Goal: Transaction & Acquisition: Book appointment/travel/reservation

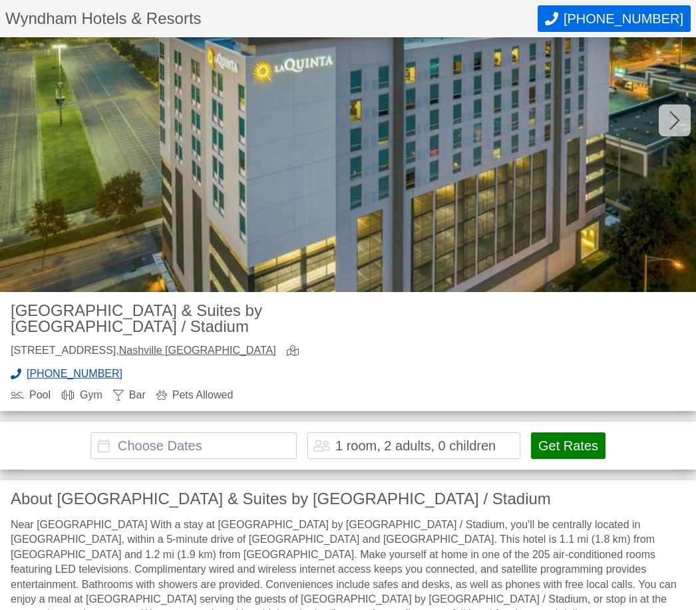
click at [389, 449] on div "1 room, 2 adults, 0 children" at bounding box center [416, 445] width 160 height 13
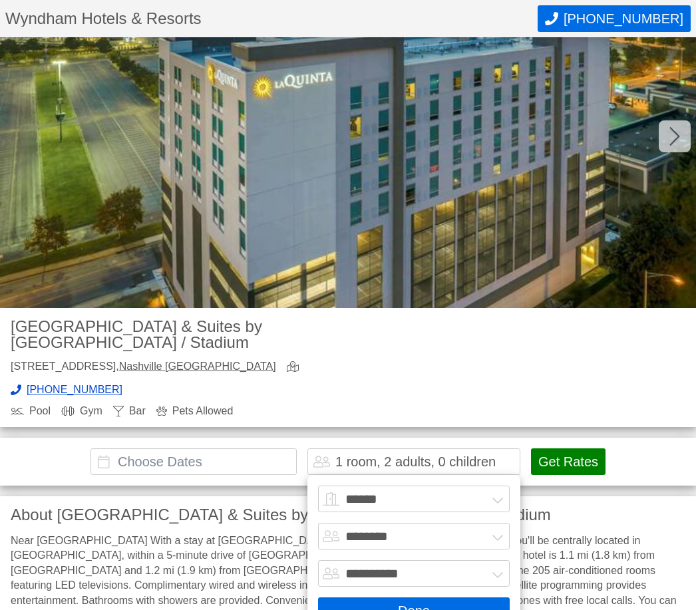
scroll to position [71, 0]
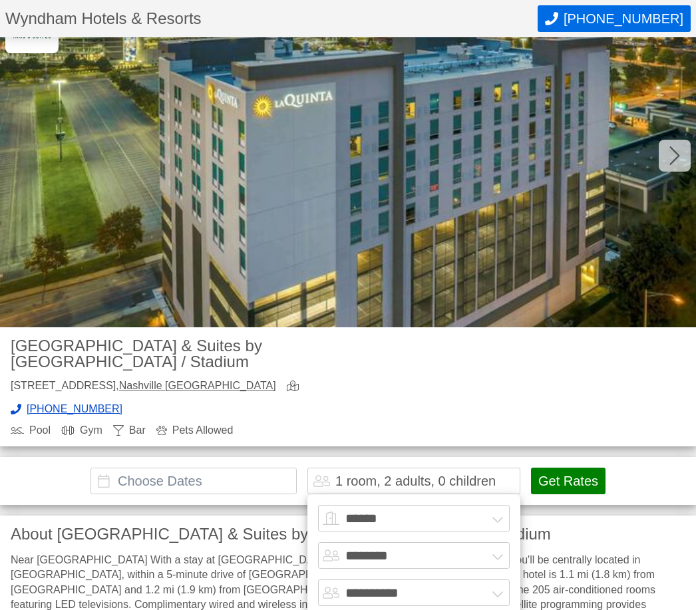
click at [503, 523] on select "****** ******* ******* ******* ******* ******* ******* ******* ********" at bounding box center [414, 518] width 192 height 27
select select "*"
click at [498, 557] on select "******* ******** ******** ********" at bounding box center [414, 556] width 192 height 27
click at [180, 485] on input "text" at bounding box center [194, 481] width 206 height 27
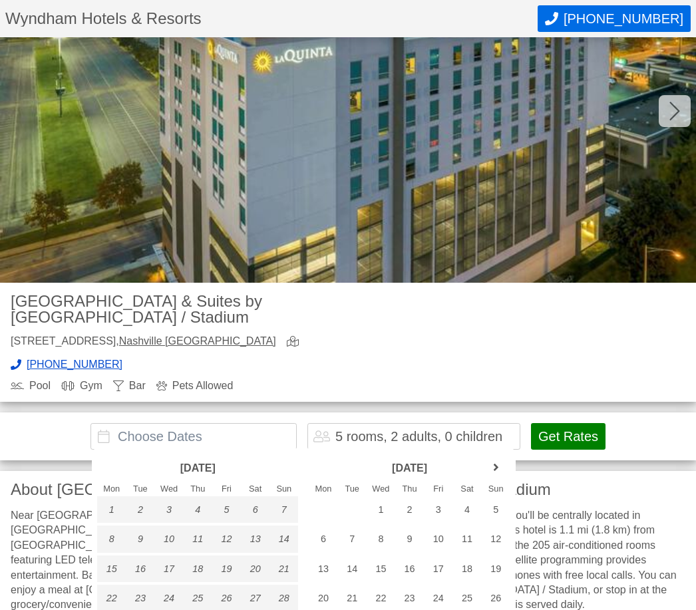
scroll to position [120, 0]
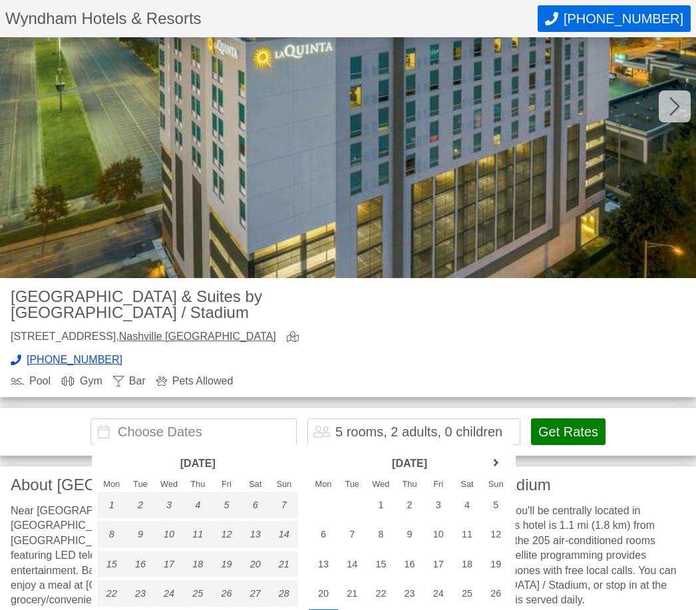
type input "[DATE] - [DATE]"
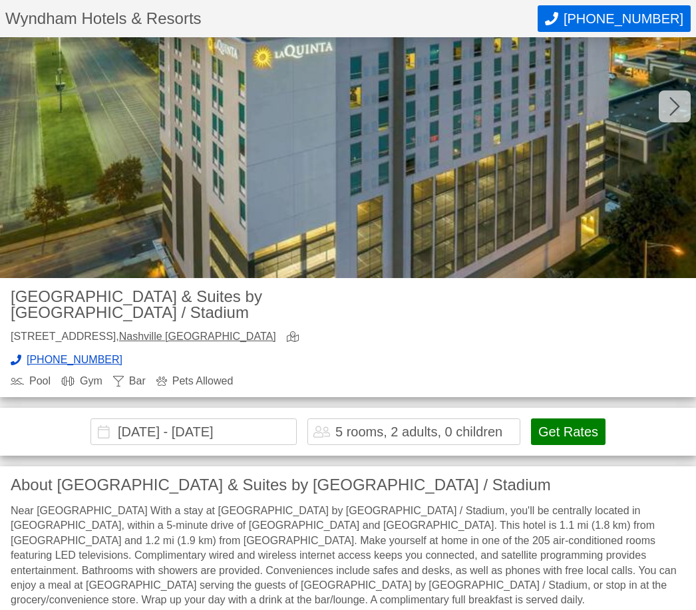
click at [562, 433] on button "Get Rates" at bounding box center [568, 432] width 75 height 27
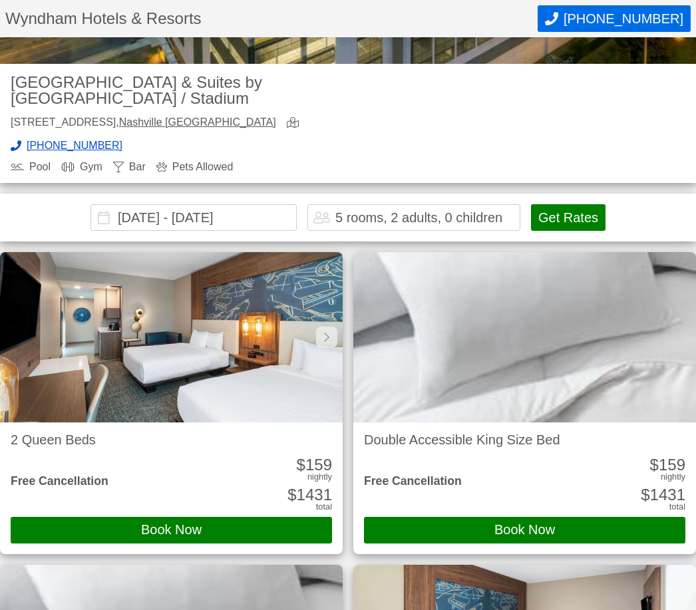
scroll to position [521, 0]
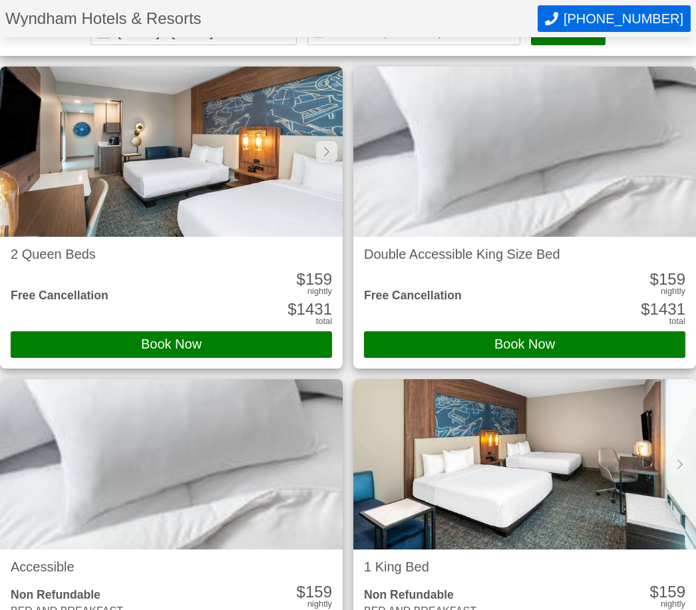
click at [164, 340] on button "Book Now" at bounding box center [172, 345] width 322 height 27
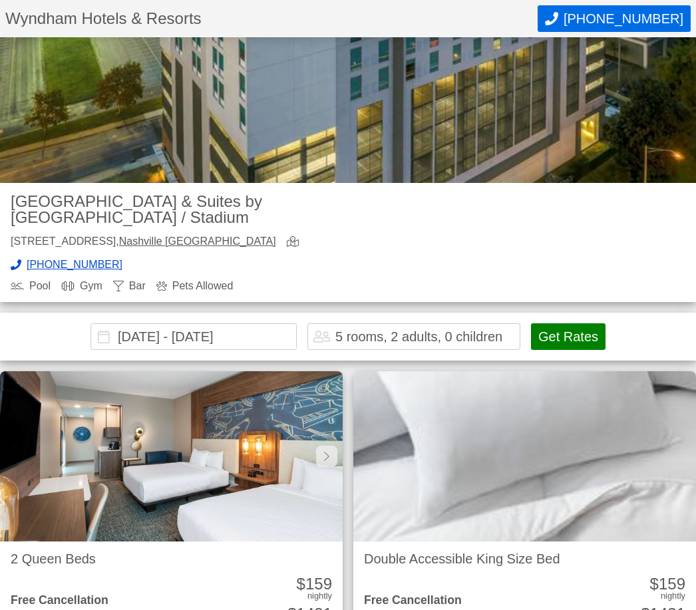
scroll to position [215, 0]
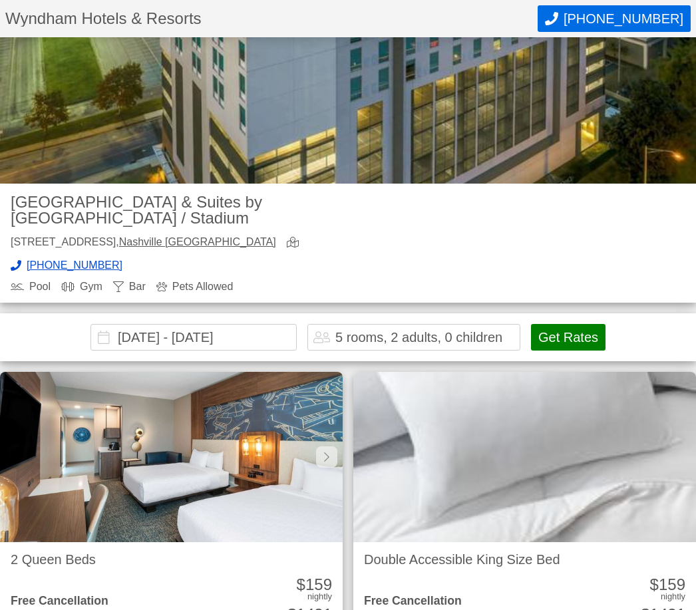
click at [563, 341] on button "Get Rates" at bounding box center [568, 337] width 75 height 27
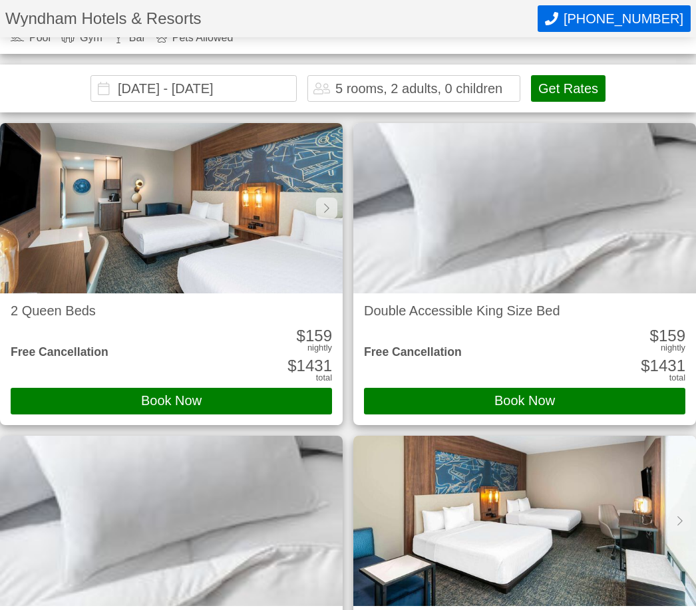
scroll to position [521, 0]
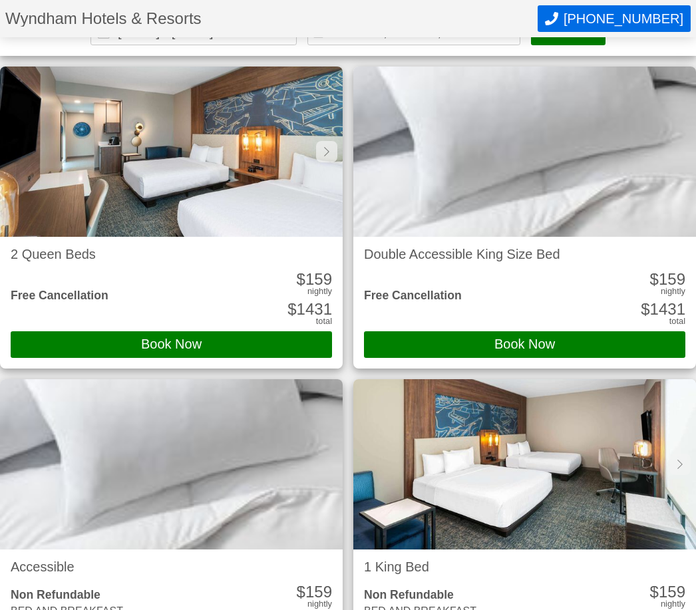
click at [184, 344] on button "Book Now" at bounding box center [172, 345] width 322 height 27
